Goal: Find specific page/section: Find specific page/section

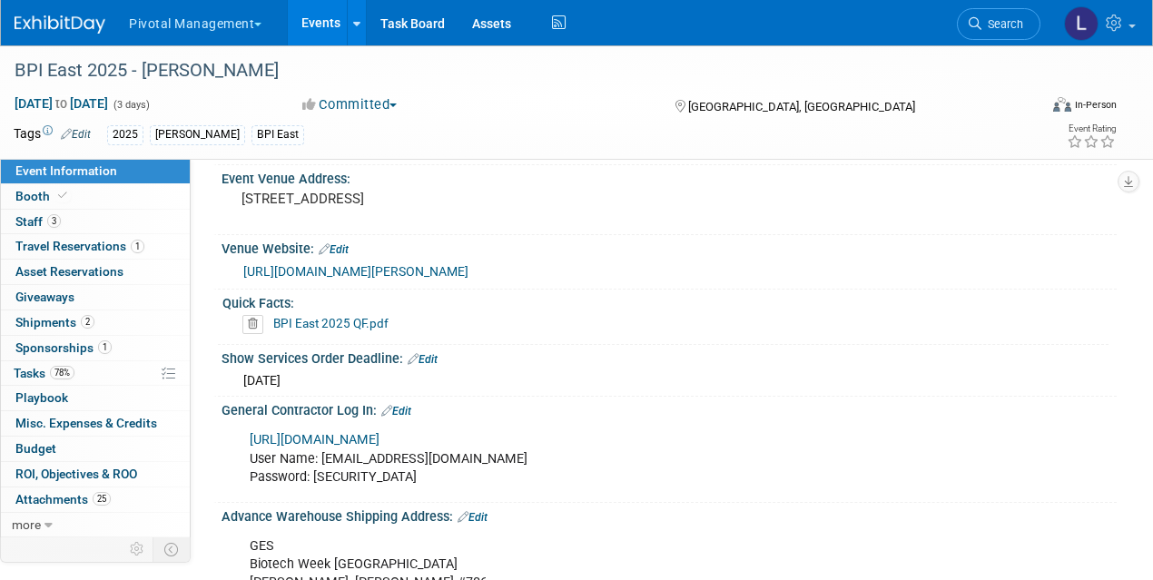
drag, startPoint x: 1013, startPoint y: 31, endPoint x: 877, endPoint y: 54, distance: 138.2
click at [1013, 31] on link "Search" at bounding box center [999, 24] width 84 height 32
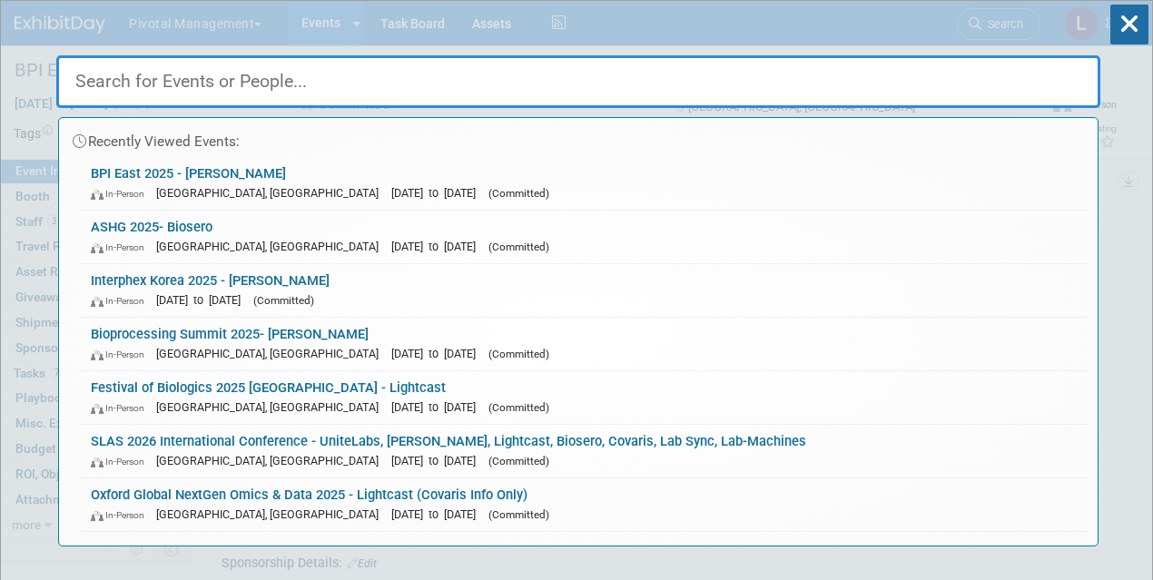
drag, startPoint x: 912, startPoint y: 25, endPoint x: 837, endPoint y: 23, distance: 74.5
click at [912, 25] on div "Recently Viewed Events: BPI East 2025 - Asimov In-Person Boston, MA Sep 16, 202…" at bounding box center [578, 274] width 1044 height 546
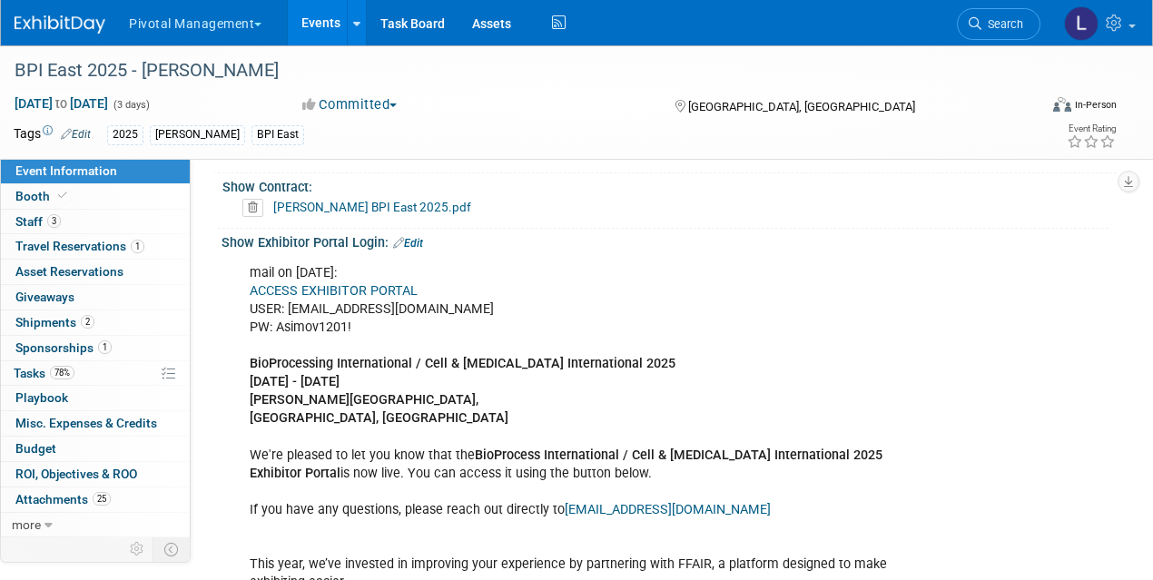
scroll to position [1309, 0]
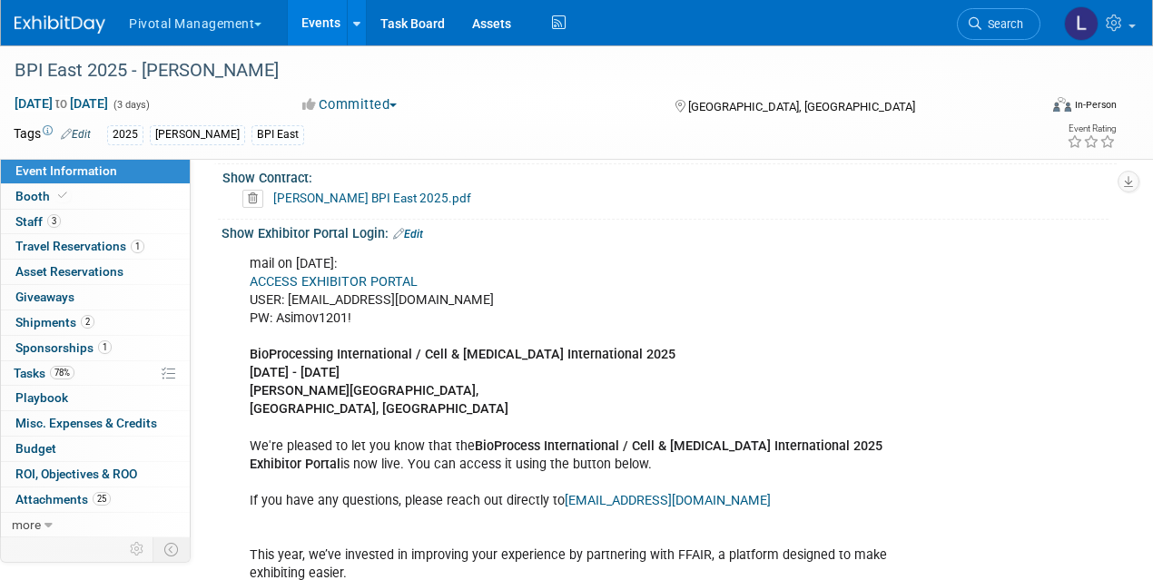
click at [375, 274] on link "ACCESS EXHIBITOR PORTAL" at bounding box center [334, 281] width 168 height 15
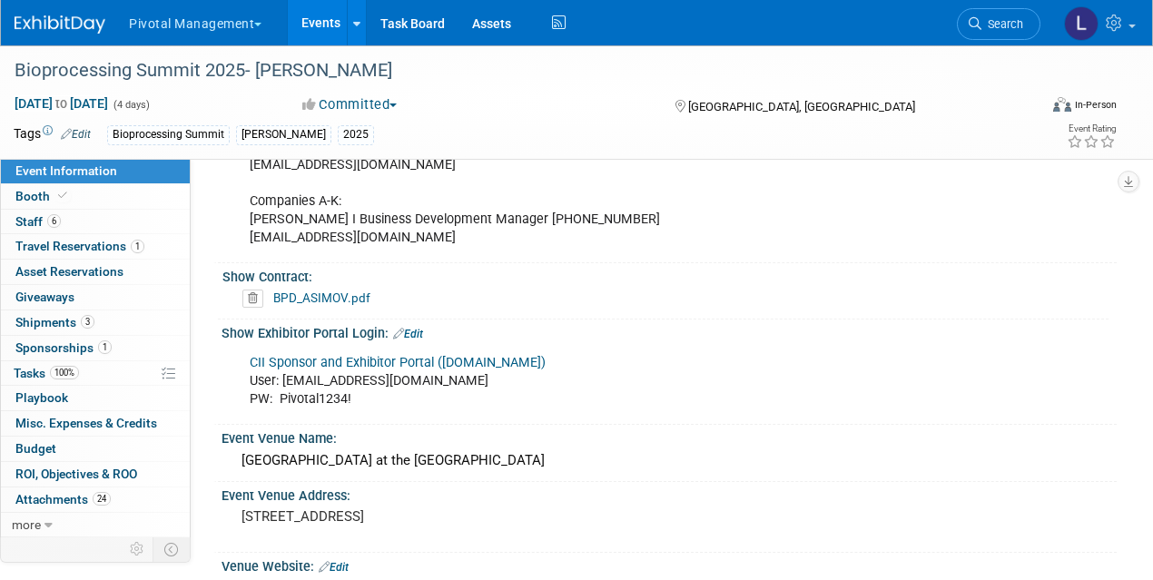
click at [1013, 31] on link "Search" at bounding box center [999, 24] width 84 height 32
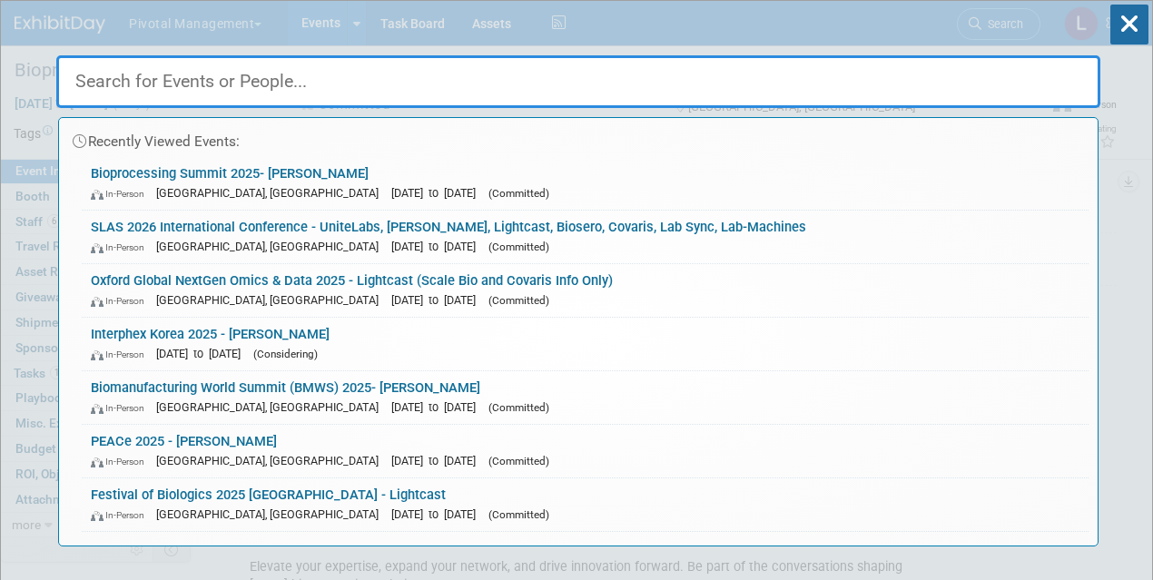
click at [200, 74] on input "text" at bounding box center [578, 81] width 1044 height 53
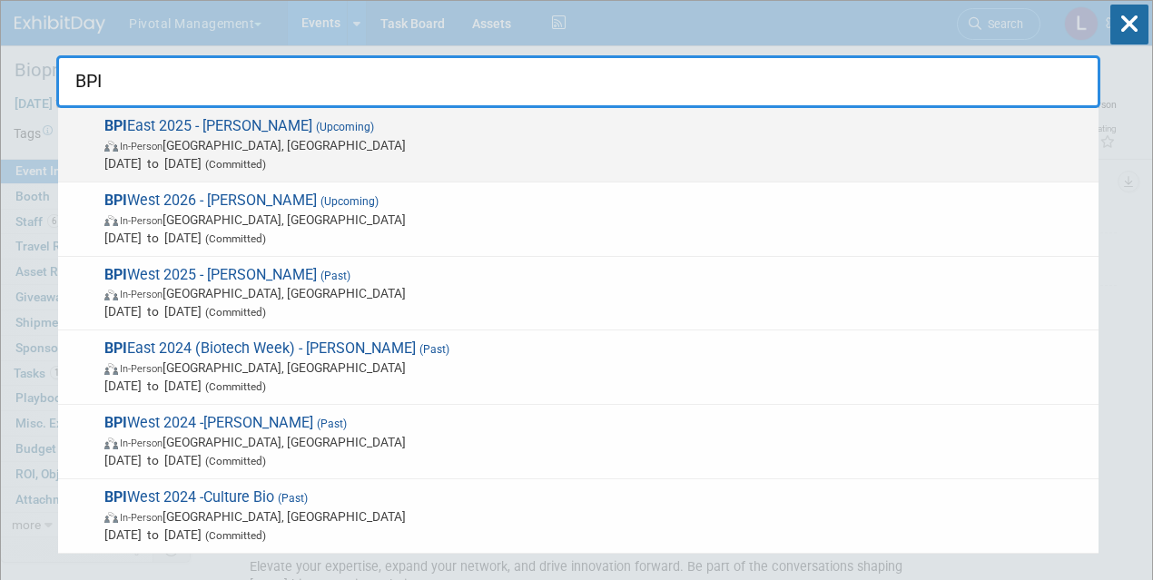
type input "BPI"
click at [148, 122] on span "BPI East 2025 - [PERSON_NAME] (Upcoming) In-Person [GEOGRAPHIC_DATA], [GEOGRAPH…" at bounding box center [594, 144] width 991 height 55
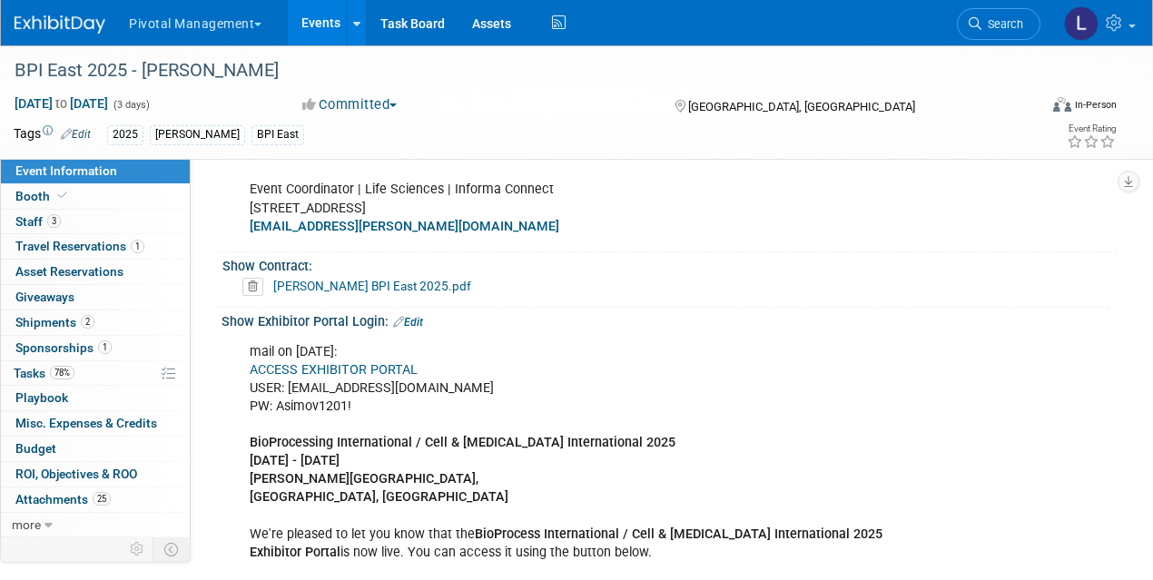
scroll to position [1327, 0]
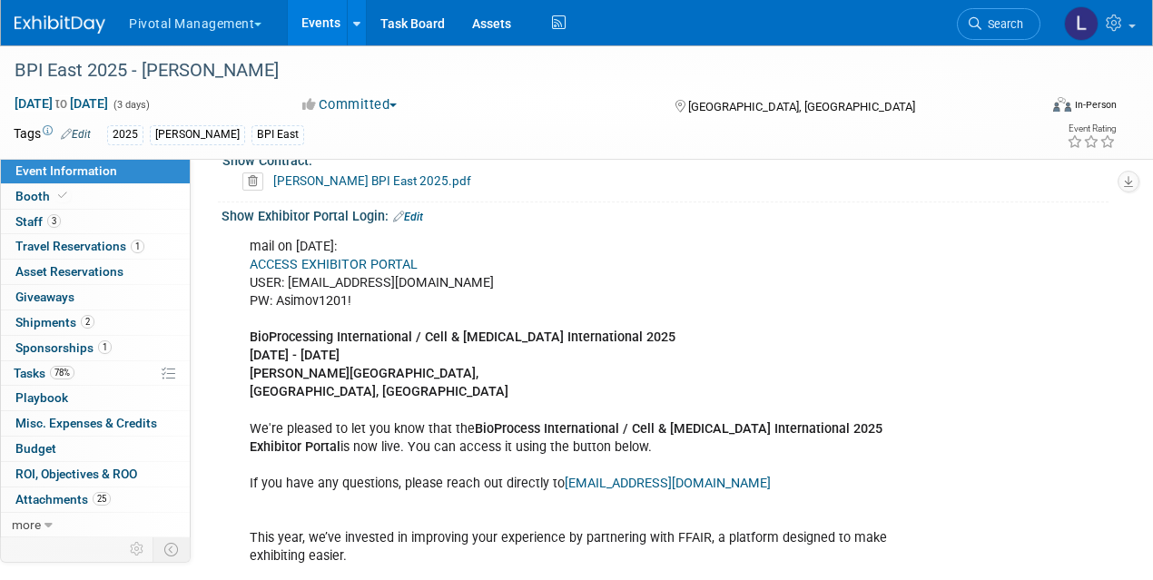
drag, startPoint x: 1159, startPoint y: 63, endPoint x: 1161, endPoint y: 231, distance: 168.0
click at [359, 259] on link "ACCESS EXHIBITOR PORTAL" at bounding box center [334, 264] width 168 height 15
click at [419, 211] on link "Edit" at bounding box center [408, 217] width 30 height 13
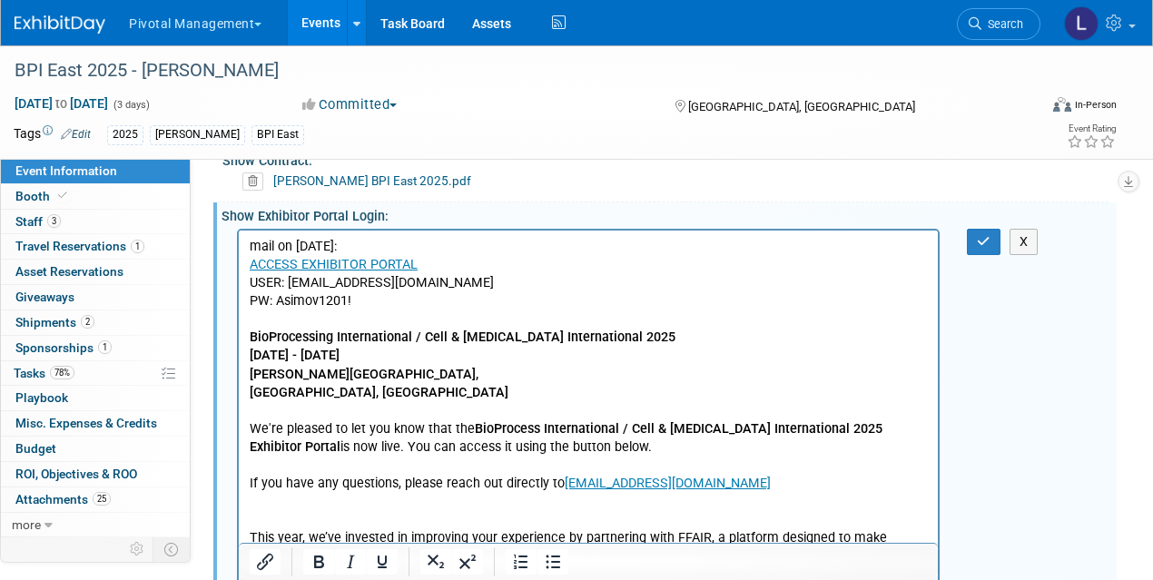
scroll to position [0, 0]
click at [326, 298] on p "mail on July 1: ACCESS EXHIBITOR PORTAL USER: lpelton@pivotalmgt.com PW: Asimov…" at bounding box center [589, 446] width 678 height 419
click at [982, 242] on button "button" at bounding box center [984, 242] width 34 height 26
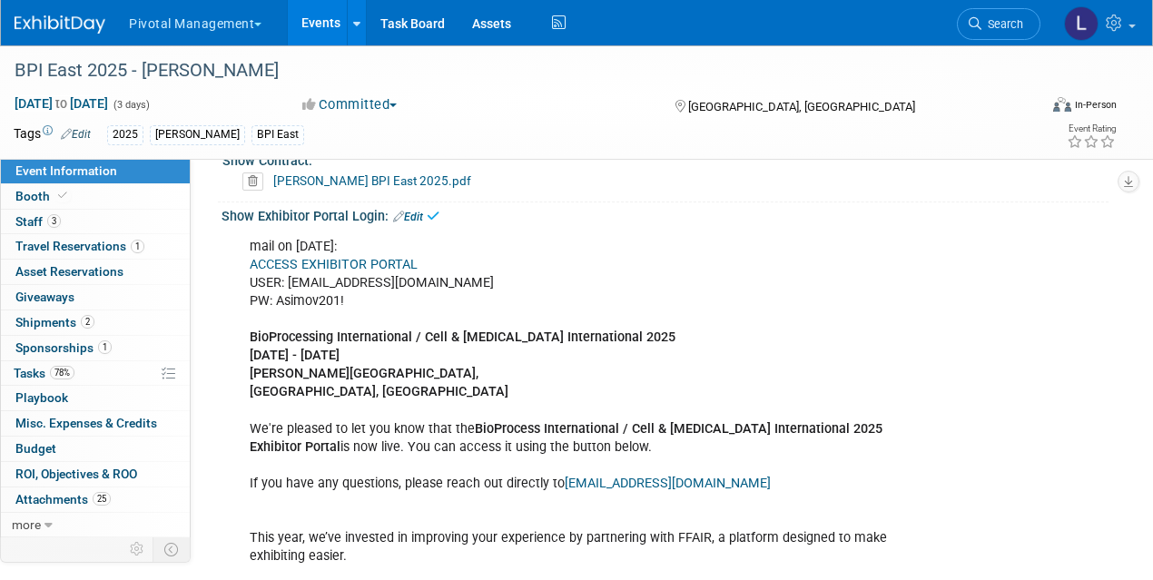
click at [395, 260] on link "ACCESS EXHIBITOR PORTAL" at bounding box center [334, 264] width 168 height 15
